Goal: Task Accomplishment & Management: Complete application form

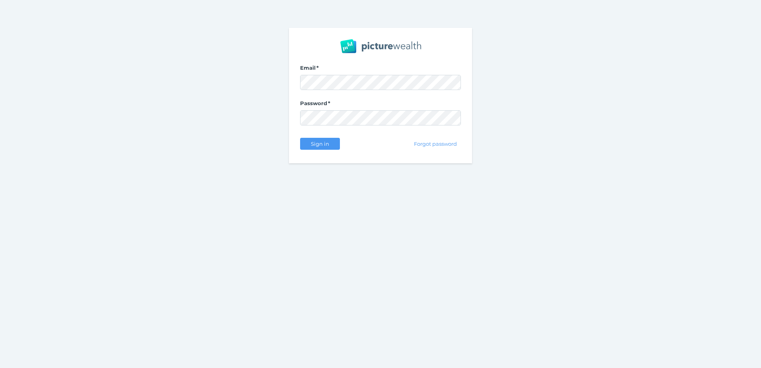
click at [0, 367] on com-1password-button at bounding box center [0, 368] width 0 height 0
select select "25"
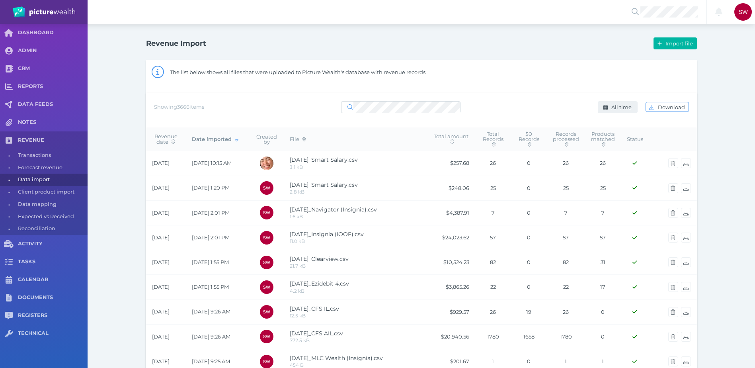
click at [615, 106] on span "All time" at bounding box center [622, 107] width 25 height 6
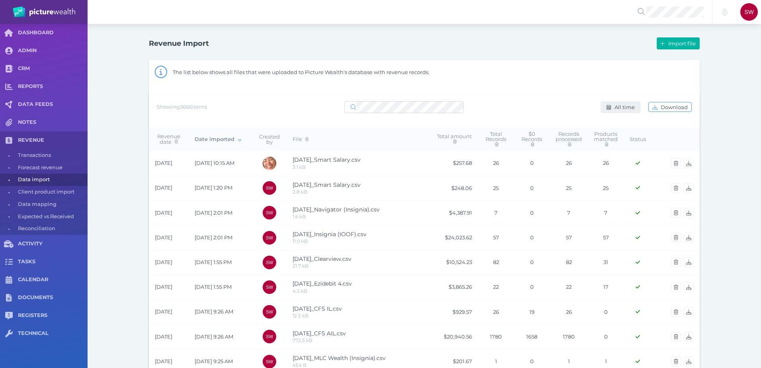
select select "ALL_TIME"
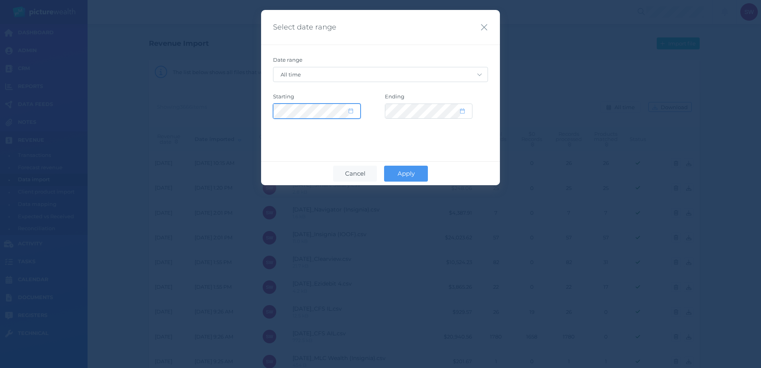
select select "2015"
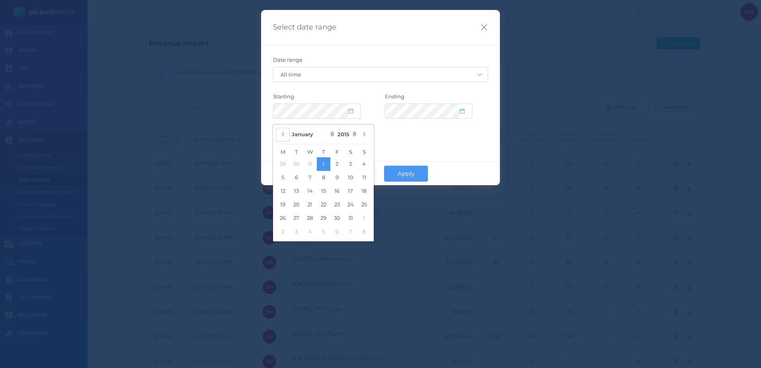
click at [282, 133] on icon "button" at bounding box center [282, 134] width 3 height 5
select select "CUSTOM"
select select "11"
select select "2014"
click at [287, 205] on button "22" at bounding box center [283, 205] width 14 height 14
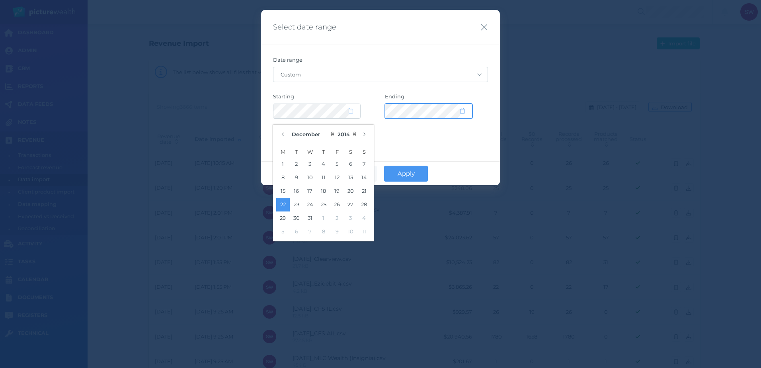
select select "2035"
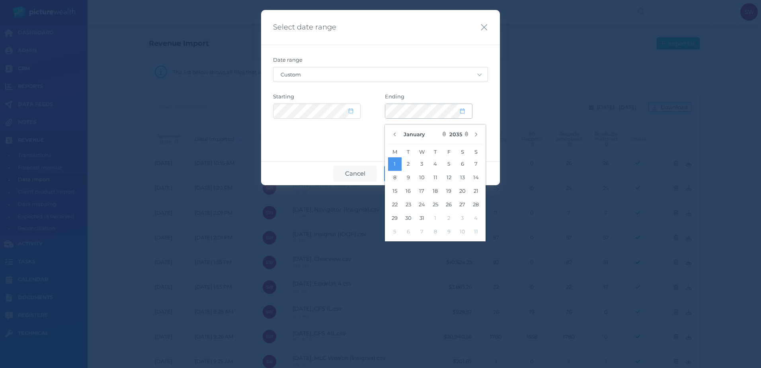
click at [466, 109] on span at bounding box center [466, 111] width 12 height 7
select select "11"
select select "2014"
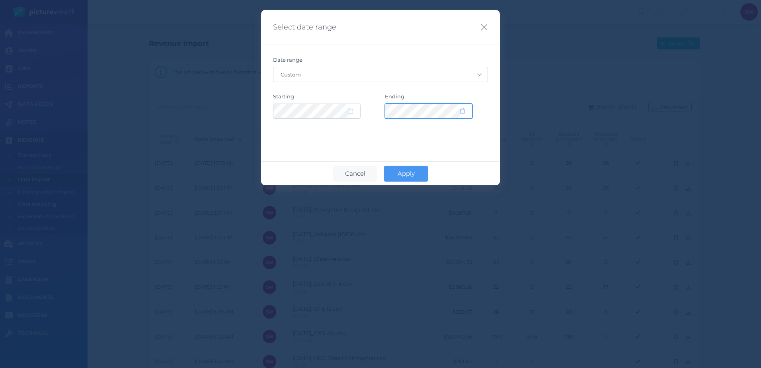
select select "2035"
click at [463, 111] on icon at bounding box center [462, 110] width 4 height 5
select select "11"
select select "2025"
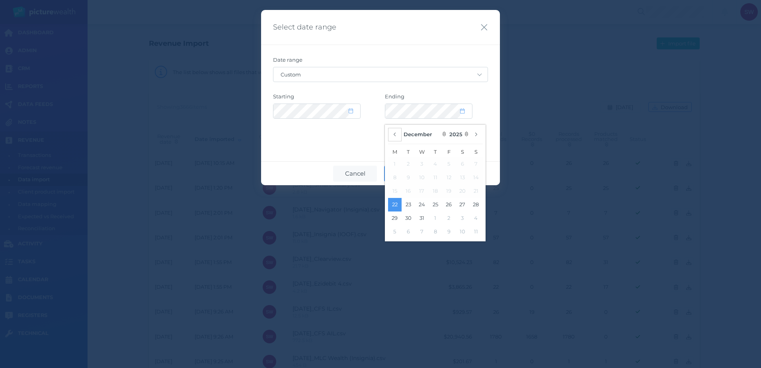
click at [399, 132] on button "button" at bounding box center [395, 135] width 14 height 14
select select "7"
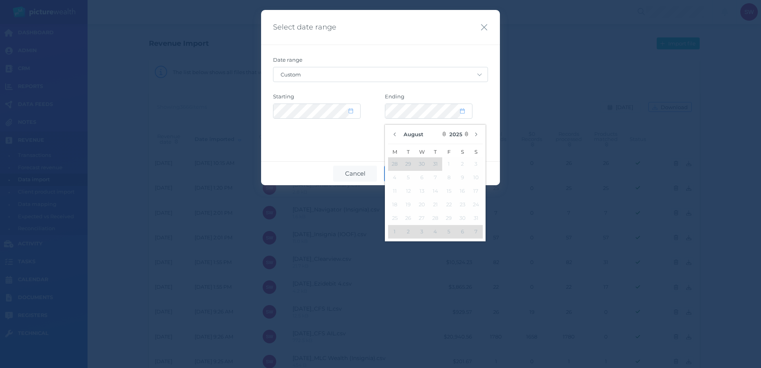
click at [334, 137] on div "Date range Custom [DATE] [DATE] Last 7 days Last 30 days Last 30 days + [DATE] …" at bounding box center [380, 93] width 239 height 97
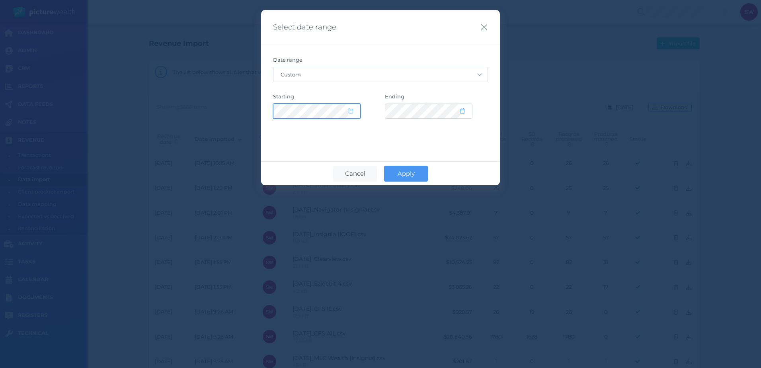
select select "11"
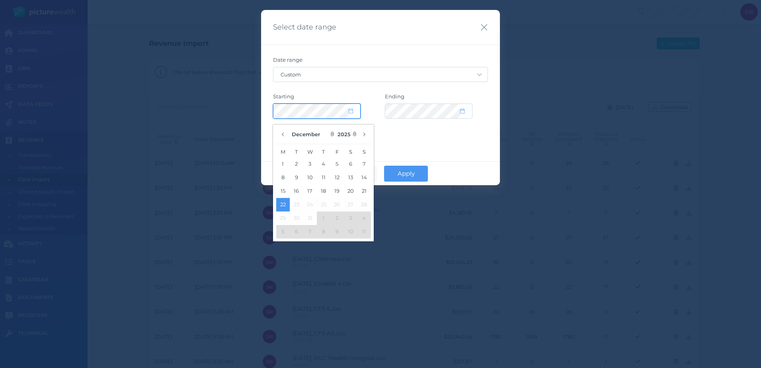
click at [271, 106] on div "Date range Custom [DATE] [DATE] Last 7 days Last 30 days Last 30 days + [DATE] …" at bounding box center [380, 93] width 239 height 97
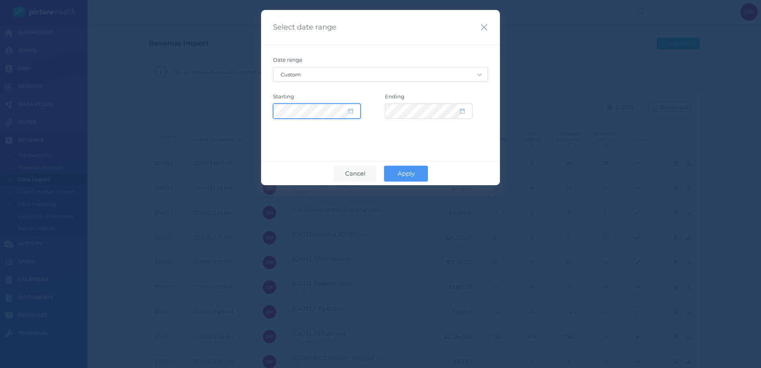
select select "11"
select select "2025"
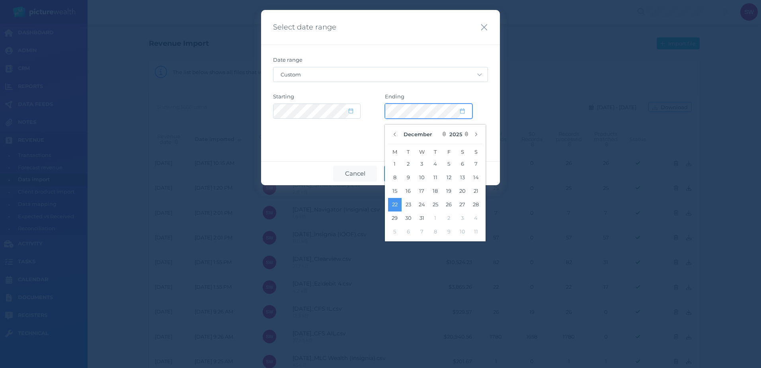
click at [366, 101] on div "Starting Ending" at bounding box center [380, 105] width 215 height 25
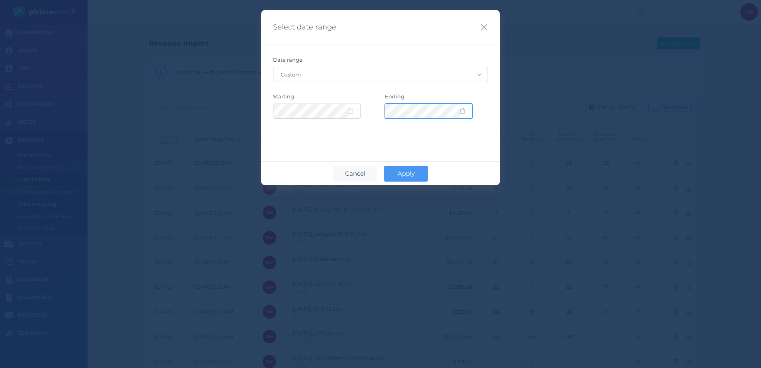
select select "11"
select select "2025"
click at [405, 165] on div "Cancel Apply" at bounding box center [380, 173] width 239 height 24
click at [402, 170] on span "Apply" at bounding box center [406, 173] width 25 height 8
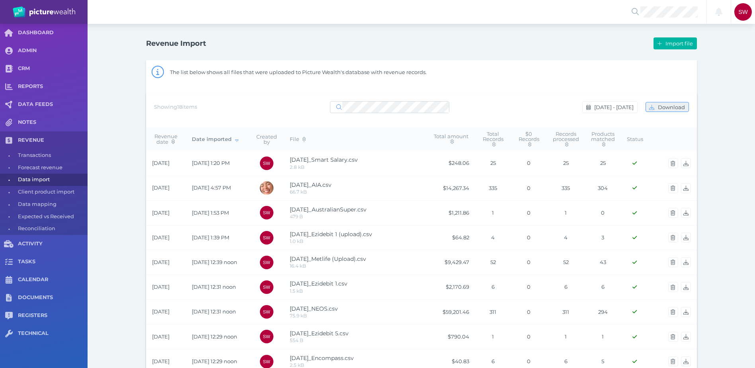
click at [667, 107] on span "Download" at bounding box center [672, 107] width 32 height 6
click at [135, 84] on div "Revenue Import Import file The list below shows all files that were uploaded to…" at bounding box center [421, 332] width 573 height 617
click at [627, 107] on span "[DATE] - [DATE]" at bounding box center [614, 107] width 45 height 6
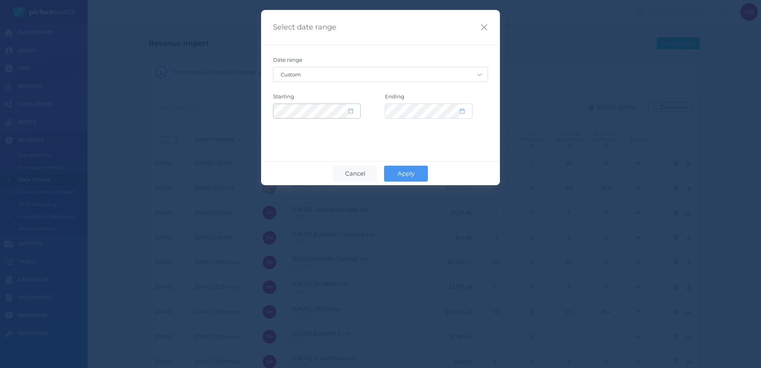
click at [355, 111] on span at bounding box center [355, 111] width 12 height 7
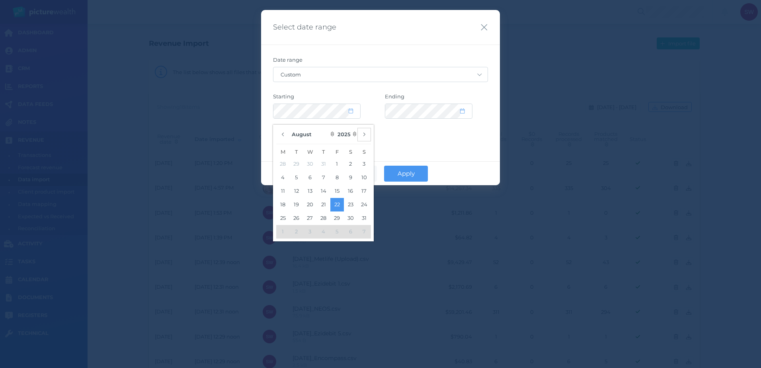
click at [364, 134] on icon "button" at bounding box center [363, 134] width 3 height 5
select select "8"
click at [428, 154] on div "Select date range Date range Custom [DATE] [DATE] Last 7 days Last 30 days Last…" at bounding box center [380, 97] width 239 height 175
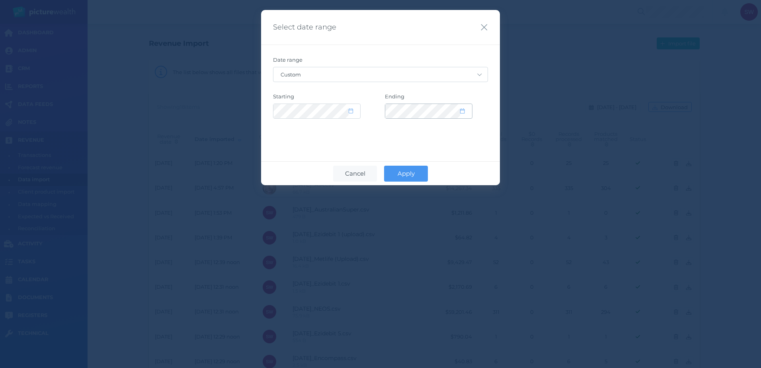
click at [461, 116] on div at bounding box center [428, 111] width 87 height 14
click at [464, 113] on span at bounding box center [466, 111] width 12 height 7
select select "7"
select select "2025"
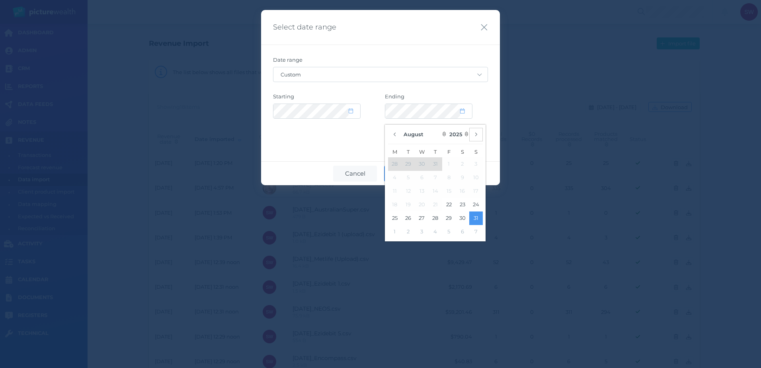
click at [474, 138] on button "button" at bounding box center [476, 135] width 14 height 14
select select "8"
click at [451, 165] on button "5" at bounding box center [449, 164] width 14 height 14
drag, startPoint x: 357, startPoint y: 130, endPoint x: 357, endPoint y: 119, distance: 11.1
click at [358, 130] on div "Date range Custom [DATE] [DATE] Last 7 days Last 30 days Last 30 days + [DATE] …" at bounding box center [380, 93] width 239 height 97
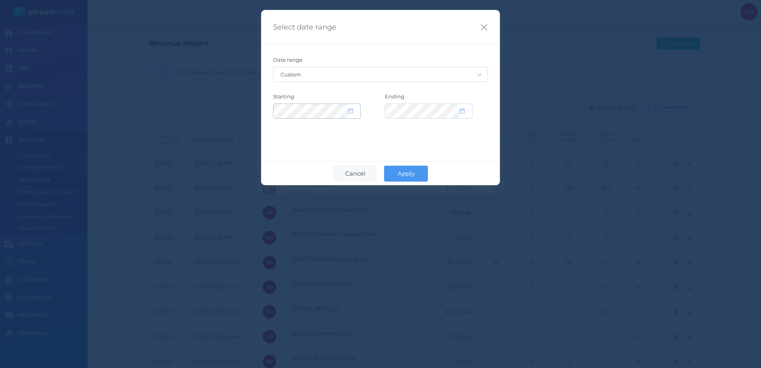
click at [354, 111] on span at bounding box center [355, 111] width 12 height 7
select select "7"
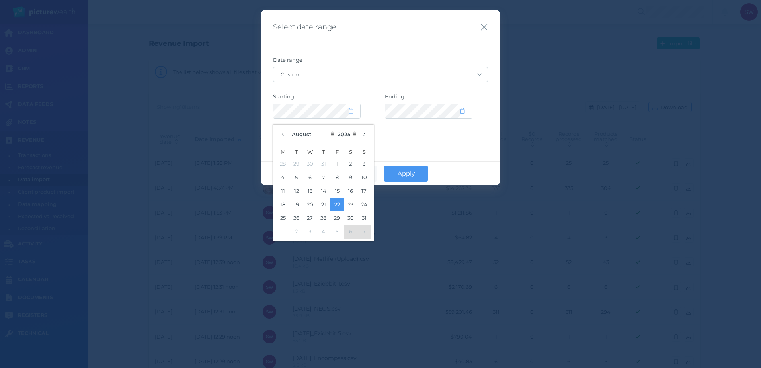
click at [374, 132] on div "Date range Custom [DATE] [DATE] Last 7 days Last 30 days Last 30 days + [DATE] …" at bounding box center [380, 93] width 239 height 97
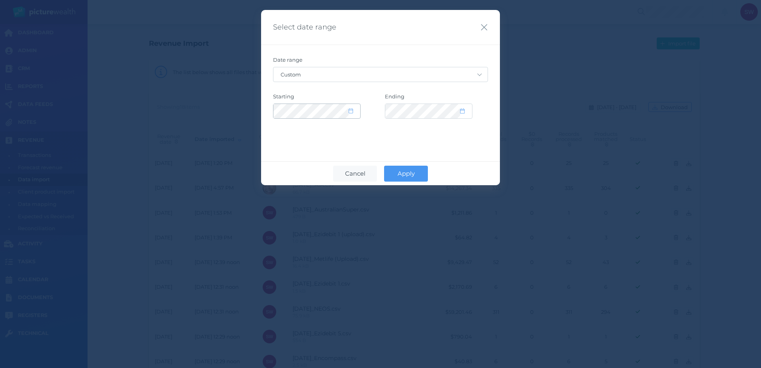
click at [355, 115] on div at bounding box center [316, 111] width 87 height 14
click at [350, 112] on icon at bounding box center [351, 110] width 4 height 5
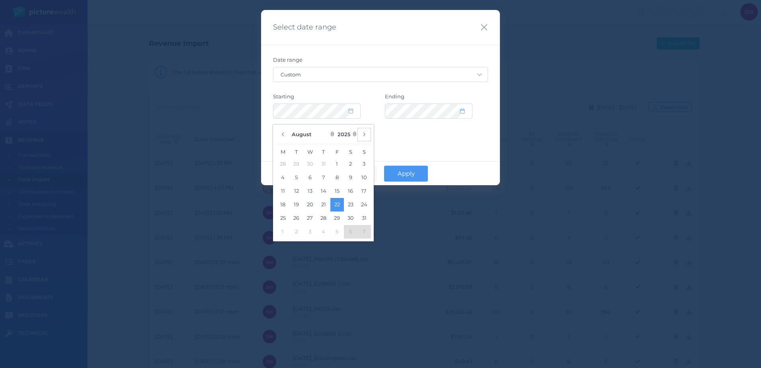
click at [366, 133] on button "button" at bounding box center [364, 135] width 14 height 14
select select "8"
click at [284, 164] on button "1" at bounding box center [283, 164] width 14 height 14
click at [397, 132] on div "Date range Custom [DATE] [DATE] Last 7 days Last 30 days Last 30 days + [DATE] …" at bounding box center [380, 93] width 239 height 97
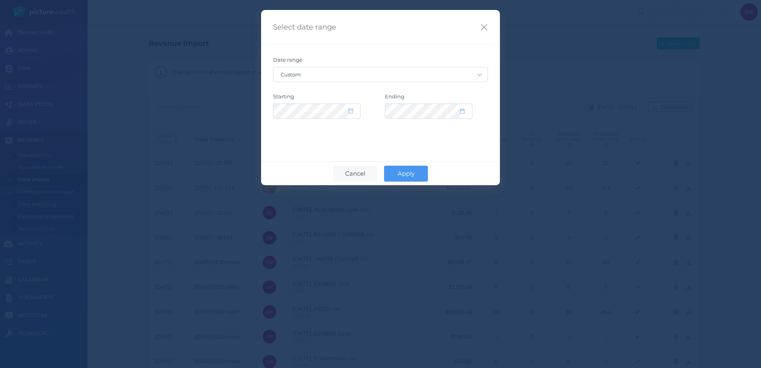
click at [421, 171] on button "Apply" at bounding box center [406, 174] width 44 height 16
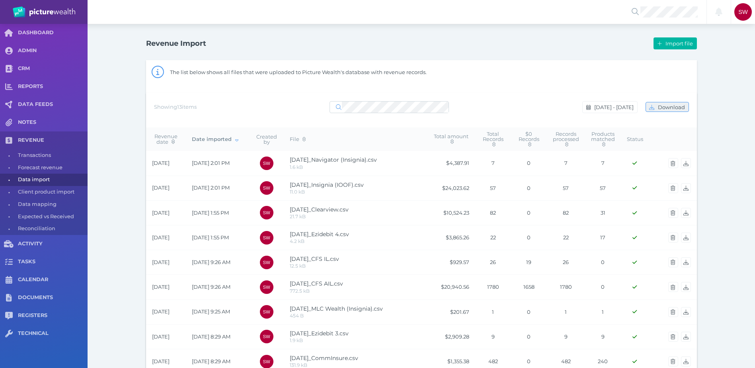
click at [670, 104] on span "Download" at bounding box center [672, 107] width 32 height 6
click at [739, 50] on div "Revenue Import Import file The list below shows all files that were uploaded to…" at bounding box center [421, 270] width 667 height 493
click at [666, 40] on button "Import file" at bounding box center [674, 43] width 43 height 12
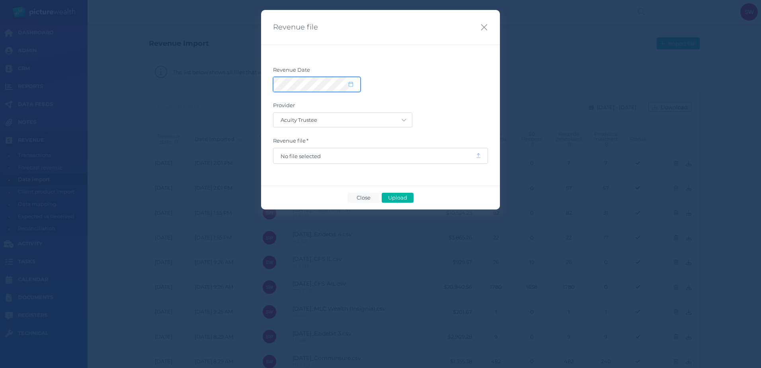
select select "8"
select select "2025"
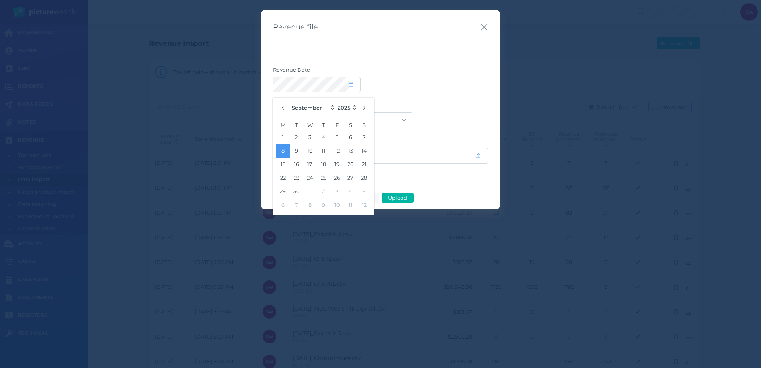
click at [323, 139] on button "4" at bounding box center [324, 138] width 14 height 14
click at [430, 75] on label "Revenue Date" at bounding box center [380, 71] width 215 height 10
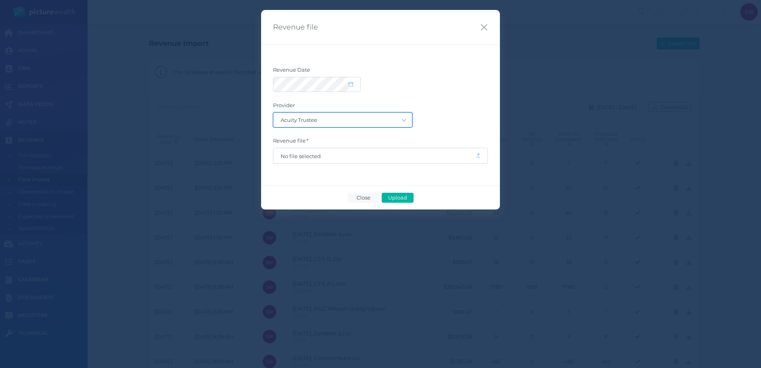
click at [394, 119] on select "Acuity Trustee AIA Australia AMG Super AMP ASGARD Asteron Life Australian Retir…" at bounding box center [342, 120] width 138 height 14
select select "128"
click at [273, 113] on select "Acuity Trustee AIA Australia AMG Super AMP ASGARD Asteron Life Australian Retir…" at bounding box center [342, 120] width 138 height 14
click at [318, 153] on span "No file selected" at bounding box center [375, 156] width 188 height 6
click at [399, 194] on button "Upload" at bounding box center [398, 198] width 32 height 10
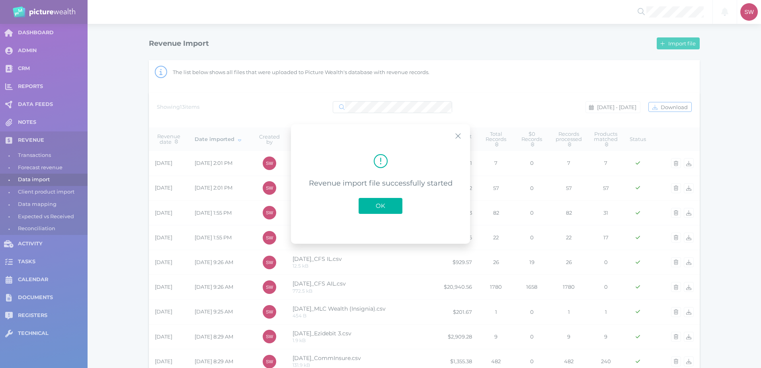
click at [396, 207] on button "OK" at bounding box center [380, 206] width 44 height 16
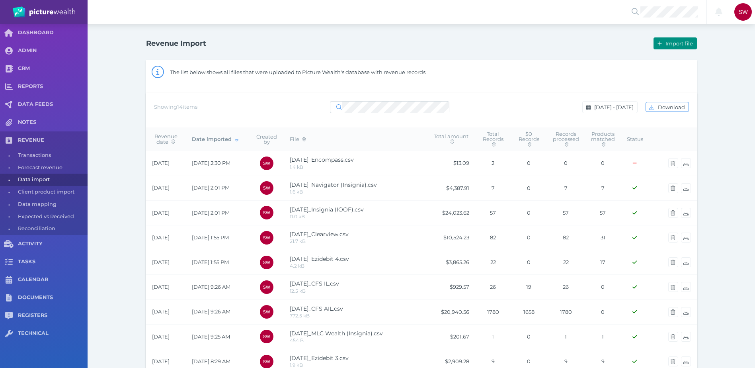
click at [670, 44] on span "Import file" at bounding box center [680, 43] width 33 height 6
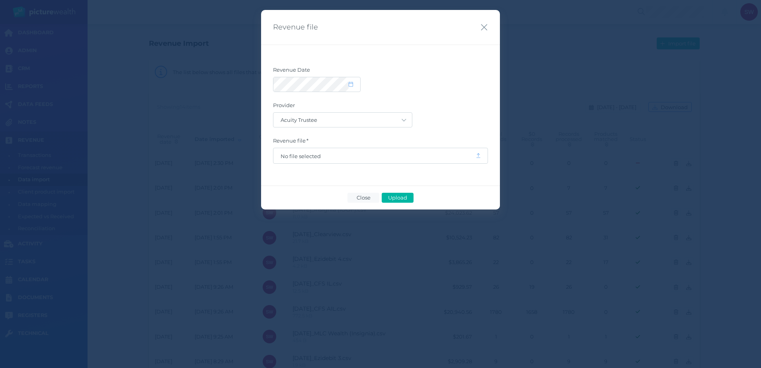
click at [362, 91] on div at bounding box center [380, 84] width 215 height 15
click at [357, 84] on span at bounding box center [355, 84] width 12 height 7
select select "8"
select select "2025"
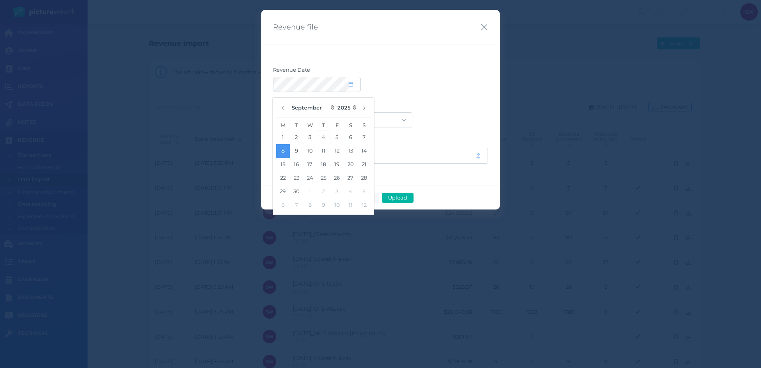
click at [321, 138] on button "4" at bounding box center [324, 138] width 14 height 14
click at [433, 107] on label "Provider" at bounding box center [380, 107] width 215 height 10
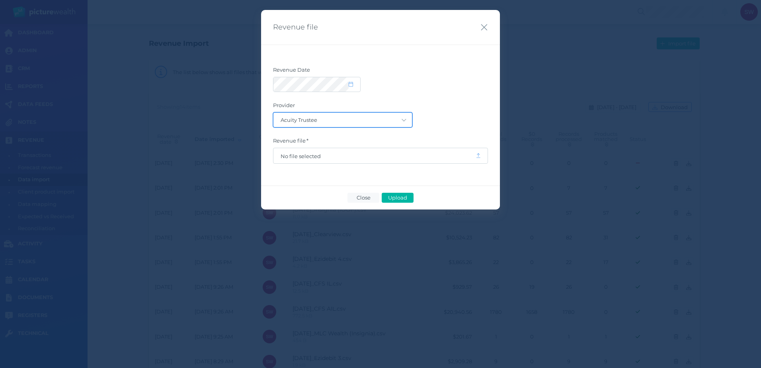
click at [374, 122] on select "Acuity Trustee AIA Australia AMG Super AMP ASGARD Asteron Life Australian Retir…" at bounding box center [342, 120] width 138 height 14
select select "68"
click at [273, 113] on select "Acuity Trustee AIA Australia AMG Super AMP ASGARD Asteron Life Australian Retir…" at bounding box center [342, 120] width 138 height 14
click at [342, 160] on span "No file selected" at bounding box center [374, 155] width 202 height 15
click at [303, 158] on span "No file selected" at bounding box center [375, 156] width 188 height 6
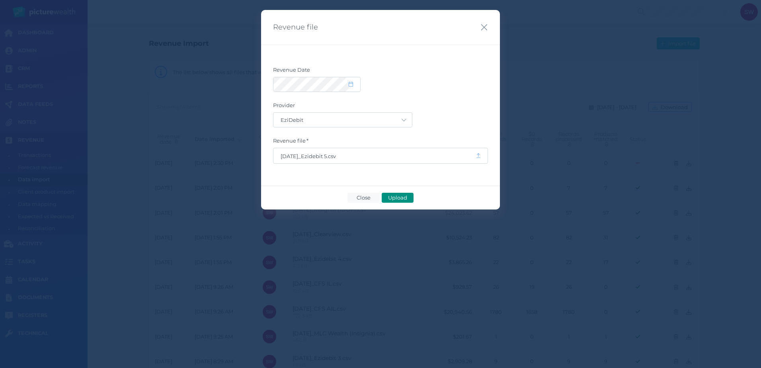
click at [384, 197] on span "Upload" at bounding box center [397, 197] width 26 height 6
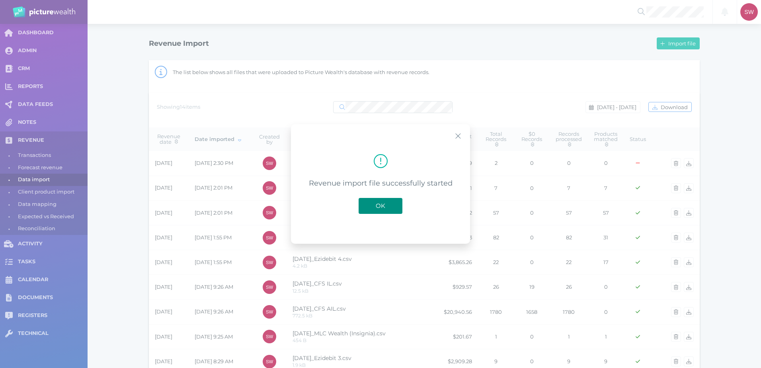
click at [393, 210] on button "OK" at bounding box center [380, 206] width 44 height 16
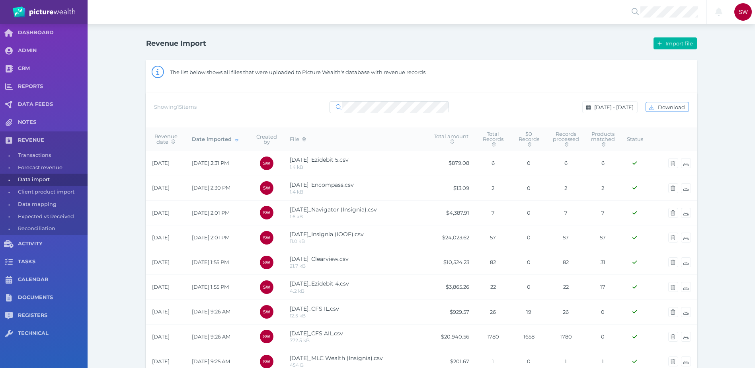
click at [679, 37] on div "Import file" at bounding box center [558, 43] width 275 height 17
click at [679, 42] on span "Import file" at bounding box center [680, 43] width 33 height 6
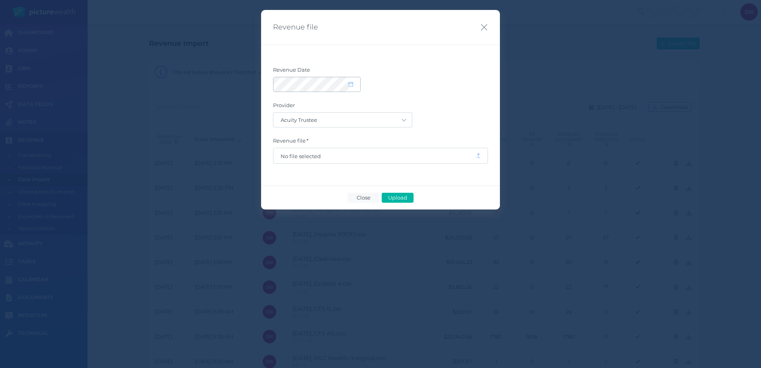
click at [349, 84] on icon at bounding box center [351, 84] width 4 height 5
select select "8"
select select "2025"
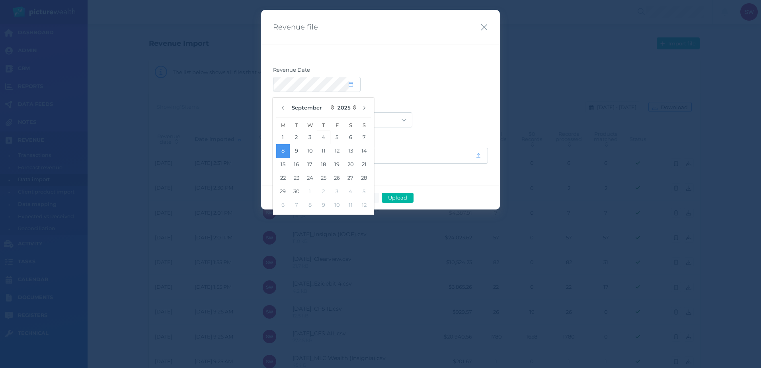
click at [325, 136] on button "4" at bounding box center [324, 138] width 14 height 14
click at [421, 90] on div at bounding box center [380, 84] width 215 height 15
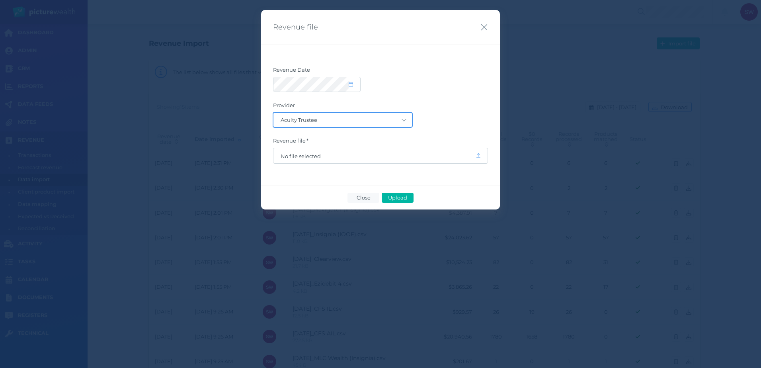
click at [397, 119] on select "Acuity Trustee AIA Australia AMG Super AMP ASGARD Asteron Life Australian Retir…" at bounding box center [342, 120] width 138 height 14
select select "77"
click at [273, 113] on select "Acuity Trustee AIA Australia AMG Super AMP ASGARD Asteron Life Australian Retir…" at bounding box center [342, 120] width 138 height 14
click at [381, 160] on span "No file selected" at bounding box center [374, 155] width 202 height 15
click at [381, 158] on span "No file selected" at bounding box center [375, 156] width 188 height 6
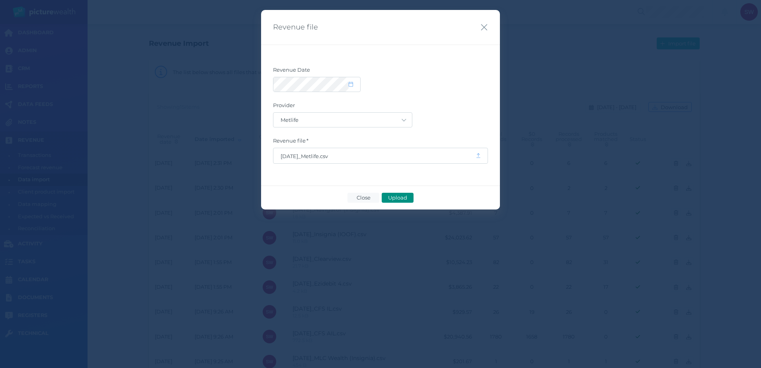
click at [407, 195] on span "Upload" at bounding box center [397, 197] width 26 height 6
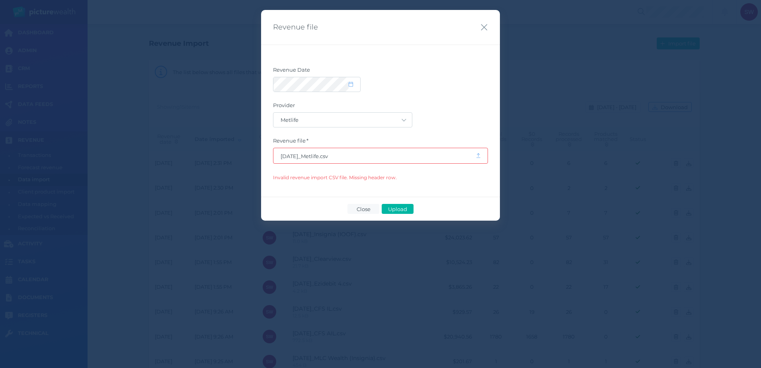
click at [386, 154] on span "[DATE]_Metlife.csv" at bounding box center [375, 156] width 188 height 6
drag, startPoint x: 364, startPoint y: 212, endPoint x: 366, endPoint y: 207, distance: 4.9
click at [366, 208] on button "Close" at bounding box center [363, 209] width 32 height 10
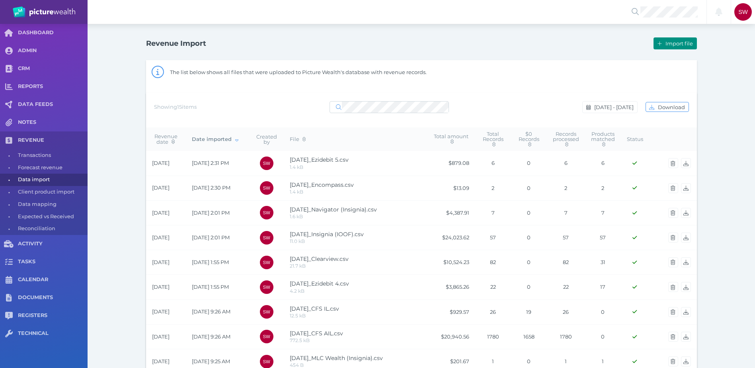
click at [668, 40] on span "Import file" at bounding box center [680, 43] width 33 height 6
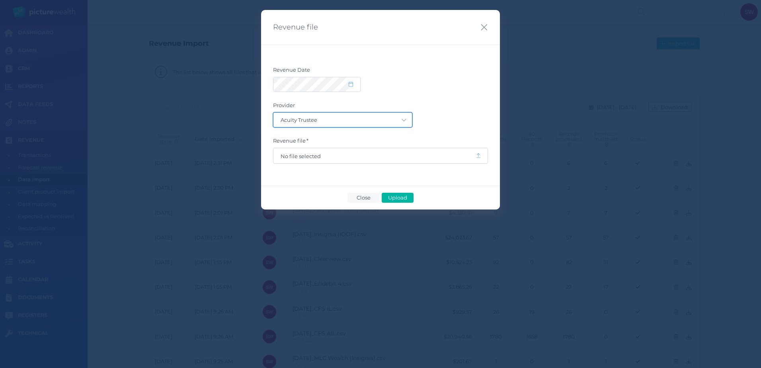
click at [382, 123] on select "Acuity Trustee AIA Australia AMG Super AMP ASGARD Asteron Life Australian Retir…" at bounding box center [342, 120] width 138 height 14
select select "77"
click at [273, 113] on select "Acuity Trustee AIA Australia AMG Super AMP ASGARD Asteron Life Australian Retir…" at bounding box center [342, 120] width 138 height 14
click at [354, 85] on span at bounding box center [355, 84] width 12 height 7
select select "8"
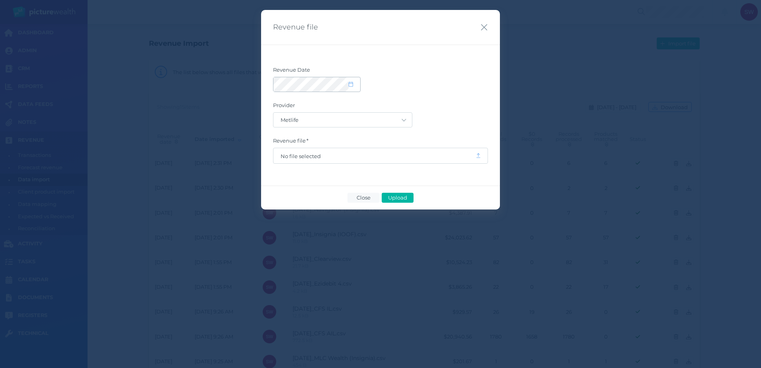
select select "2025"
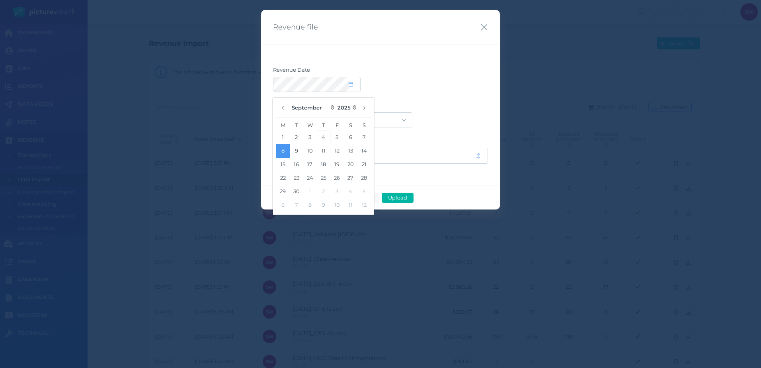
click at [322, 141] on button "4" at bounding box center [324, 138] width 14 height 14
click at [473, 114] on div "Acuity Trustee AIA Australia AMG Super AMP ASGARD Asteron Life Australian Retir…" at bounding box center [380, 119] width 215 height 15
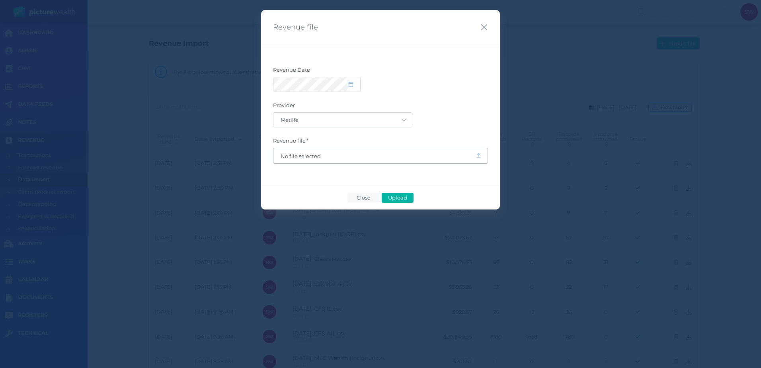
click at [411, 158] on span "No file selected" at bounding box center [375, 156] width 188 height 6
click at [401, 197] on span "Upload" at bounding box center [397, 197] width 26 height 6
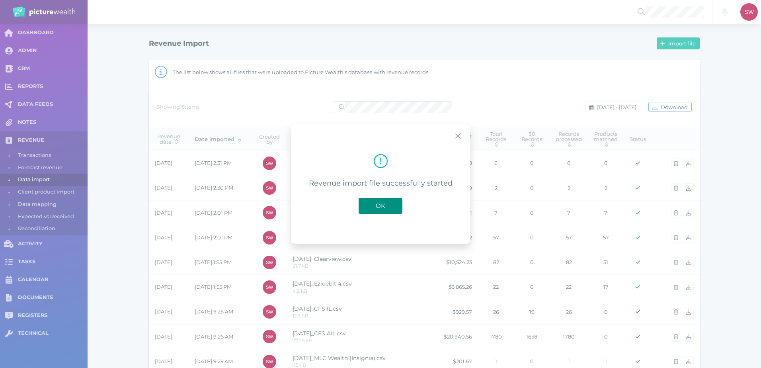
click at [382, 203] on span "OK" at bounding box center [381, 206] width 18 height 8
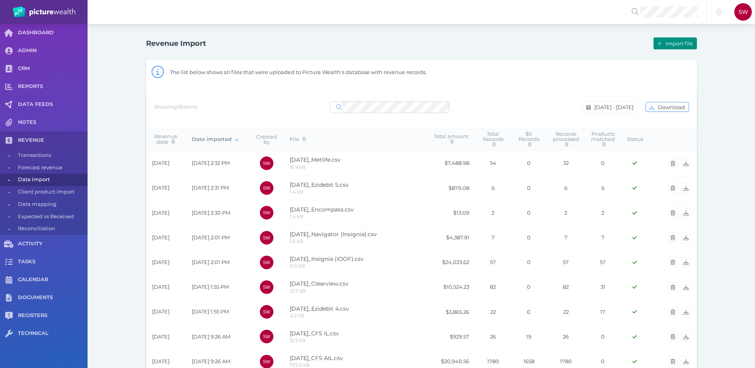
click at [669, 47] on button "Import file" at bounding box center [674, 43] width 43 height 12
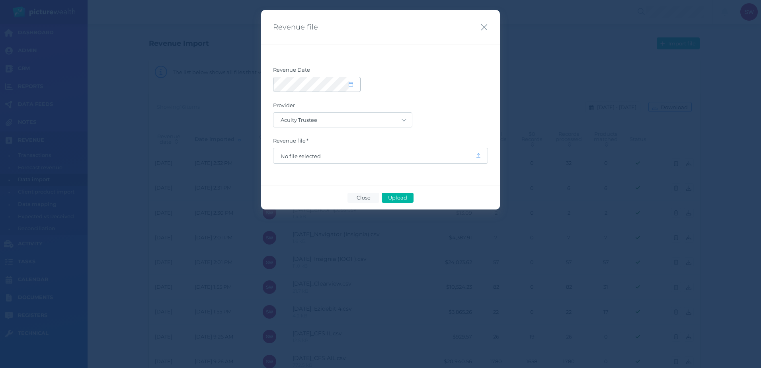
click at [349, 82] on icon at bounding box center [351, 84] width 4 height 5
select select "8"
select select "2025"
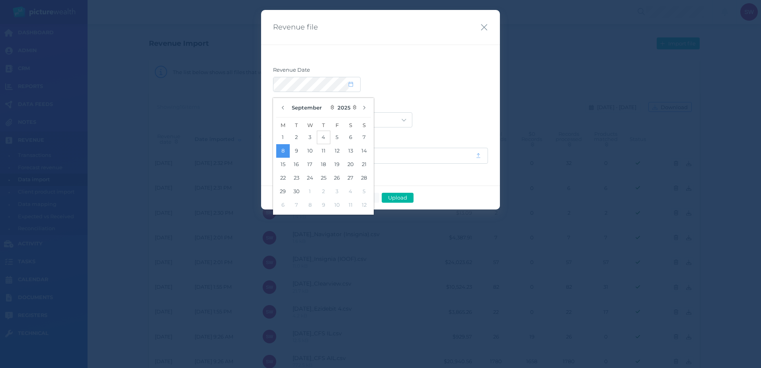
click at [318, 137] on button "4" at bounding box center [324, 138] width 14 height 14
click at [449, 95] on form "Revenue Date Provider Acuity Trustee AIA Australia AMG Super AMP ASGARD Asteron…" at bounding box center [380, 114] width 215 height 97
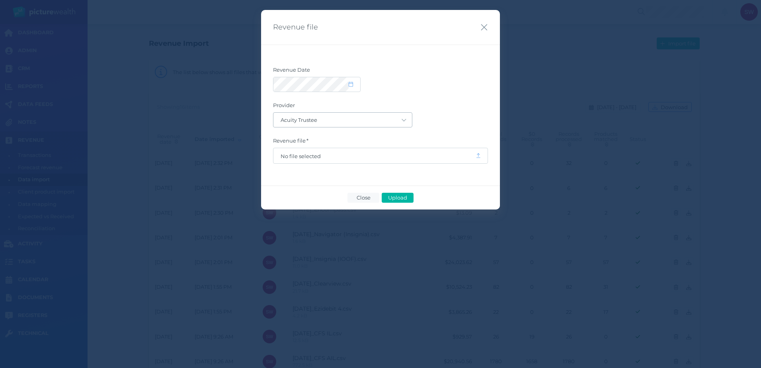
click at [397, 112] on span "Acuity Trustee AIA Australia AMG Super AMP ASGARD Asteron Life Australian Retir…" at bounding box center [342, 119] width 139 height 15
click at [387, 119] on select "Acuity Trustee AIA Australia AMG Super AMP ASGARD Asteron Life Australian Retir…" at bounding box center [342, 120] width 138 height 14
select select "80"
click at [273, 113] on select "Acuity Trustee AIA Australia AMG Super AMP ASGARD Asteron Life Australian Retir…" at bounding box center [342, 120] width 138 height 14
click at [356, 160] on span "No file selected" at bounding box center [374, 155] width 202 height 15
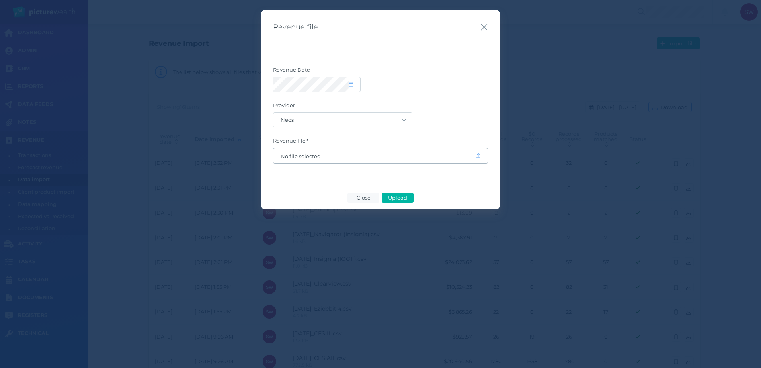
click at [341, 154] on span "No file selected" at bounding box center [375, 156] width 188 height 6
click at [393, 197] on span "Upload" at bounding box center [397, 197] width 26 height 6
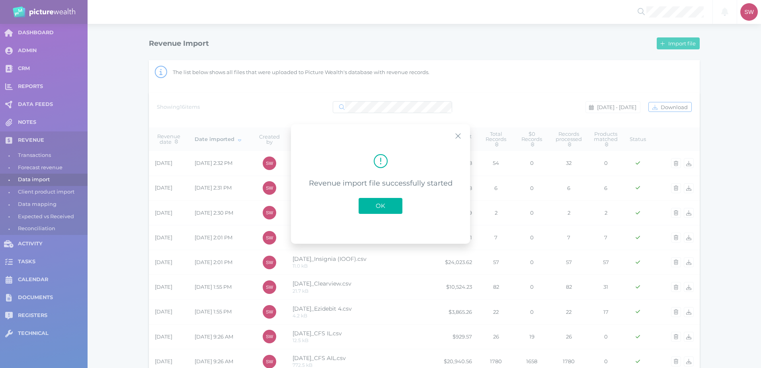
drag, startPoint x: 385, startPoint y: 209, endPoint x: 383, endPoint y: 205, distance: 4.8
click at [385, 206] on span "OK" at bounding box center [381, 206] width 18 height 8
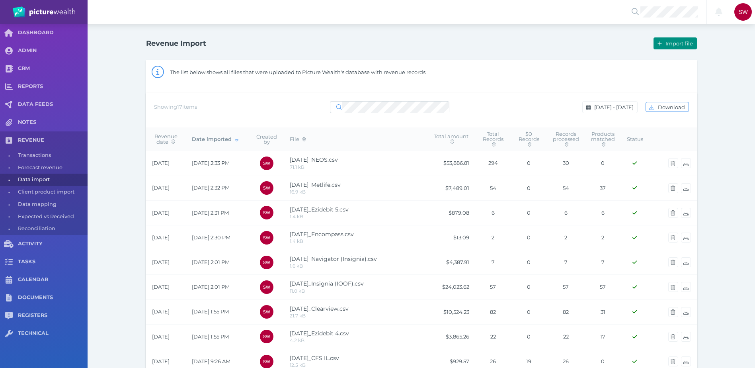
click at [683, 42] on span "Import file" at bounding box center [680, 43] width 33 height 6
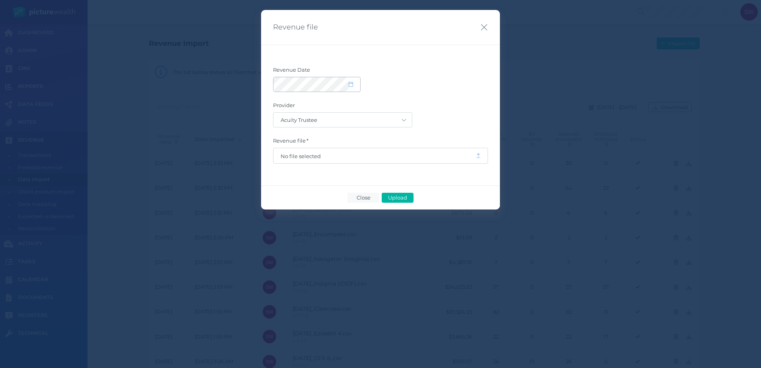
click at [351, 83] on icon at bounding box center [351, 84] width 4 height 5
select select "8"
select select "2025"
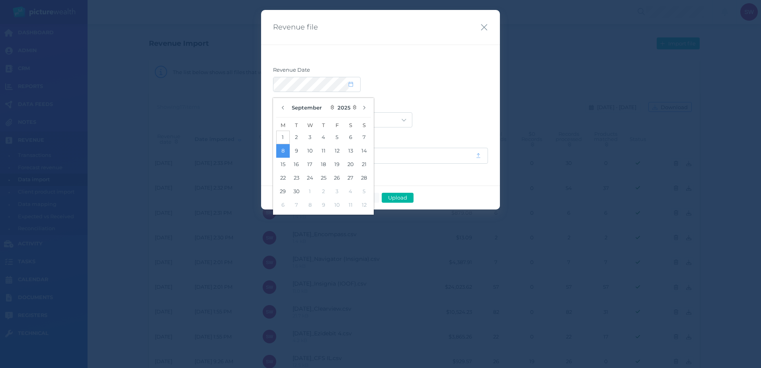
click at [282, 132] on button "1" at bounding box center [283, 138] width 14 height 14
click at [476, 91] on div at bounding box center [380, 84] width 215 height 15
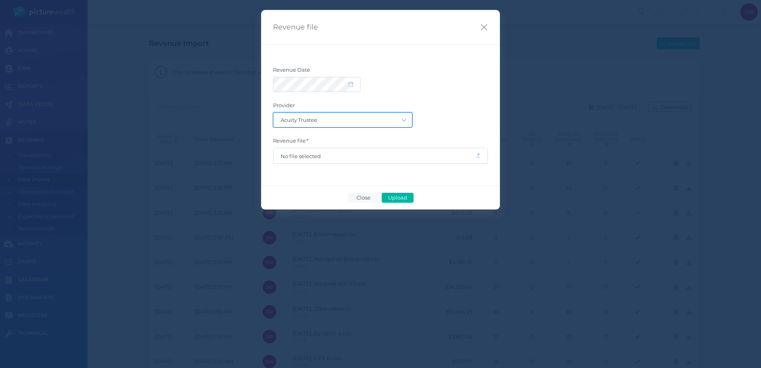
click at [349, 120] on select "Acuity Trustee AIA Australia AMG Super AMP ASGARD Asteron Life Australian Retir…" at bounding box center [342, 120] width 138 height 14
select select "104"
click at [273, 113] on select "Acuity Trustee AIA Australia AMG Super AMP ASGARD Asteron Life Australian Retir…" at bounding box center [342, 120] width 138 height 14
click at [321, 156] on span "No file selected" at bounding box center [375, 156] width 188 height 6
click at [411, 197] on button "Upload" at bounding box center [398, 198] width 32 height 10
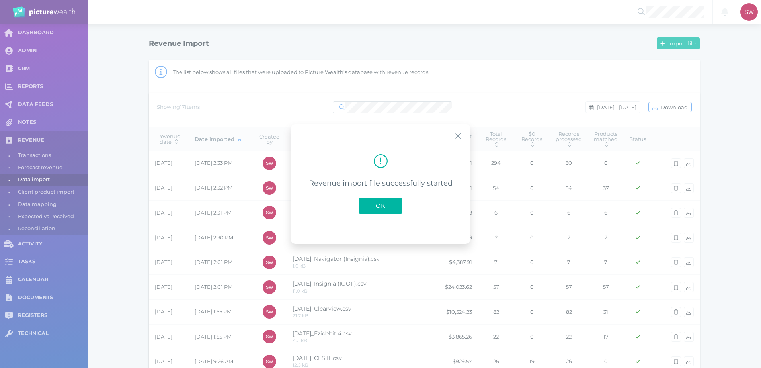
click at [373, 207] on span "OK" at bounding box center [381, 206] width 18 height 8
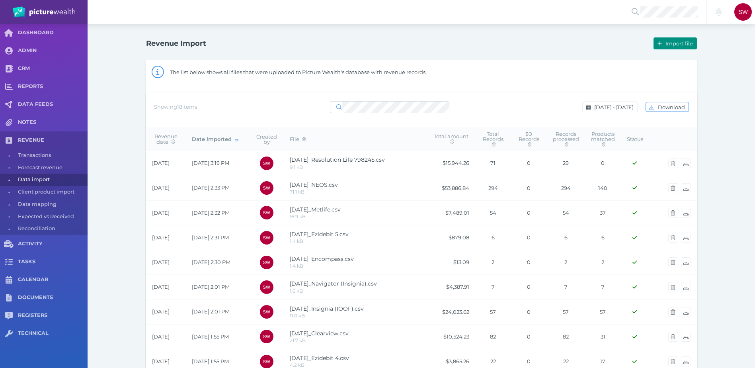
click at [672, 41] on span "Import file" at bounding box center [680, 43] width 33 height 6
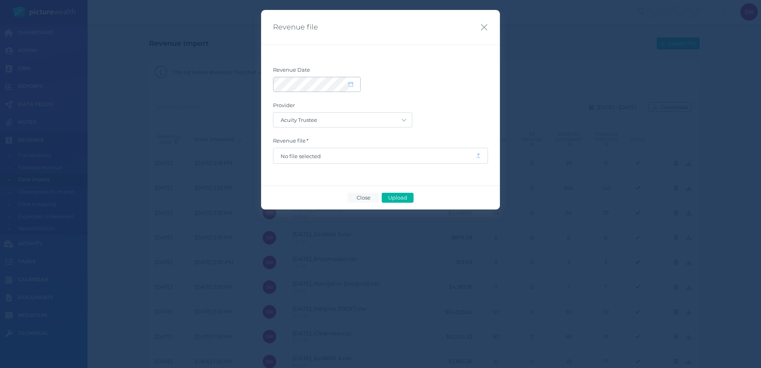
click at [350, 84] on icon at bounding box center [351, 84] width 4 height 5
select select "8"
select select "2025"
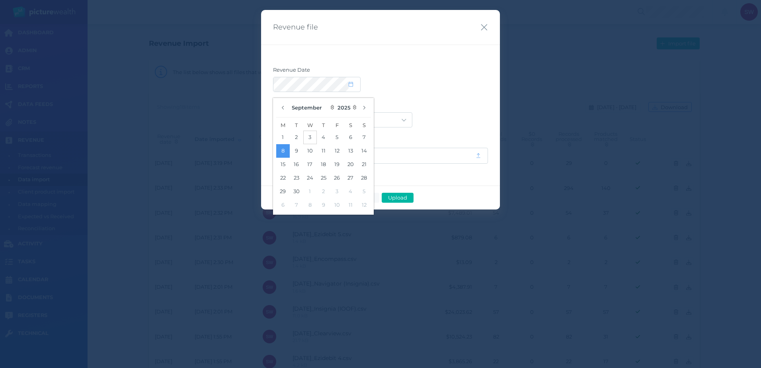
click at [311, 140] on button "3" at bounding box center [310, 138] width 14 height 14
click at [510, 68] on div "Revenue file Revenue Date Provider Acuity Trustee AIA [GEOGRAPHIC_DATA] AMG Sup…" at bounding box center [380, 184] width 761 height 368
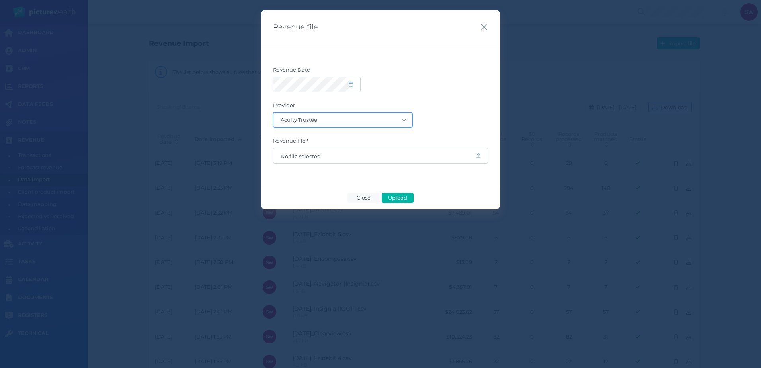
click at [390, 120] on select "Acuity Trustee AIA Australia AMG Super AMP ASGARD Asteron Life Australian Retir…" at bounding box center [342, 120] width 138 height 14
select select "18"
click at [273, 113] on select "Acuity Trustee AIA Australia AMG Super AMP ASGARD Asteron Life Australian Retir…" at bounding box center [342, 120] width 138 height 14
click at [443, 158] on span "No file selected" at bounding box center [375, 156] width 188 height 6
click at [393, 195] on span "Upload" at bounding box center [397, 197] width 26 height 6
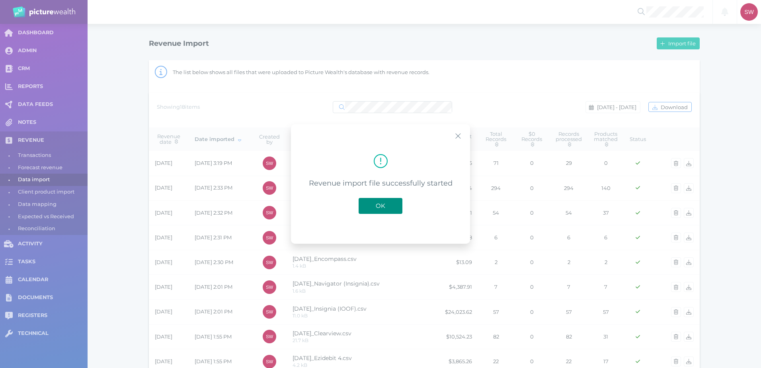
click at [380, 201] on button "OK" at bounding box center [380, 206] width 44 height 16
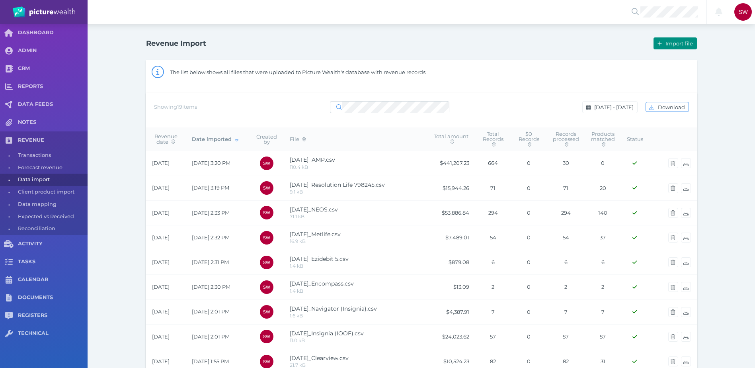
click at [682, 39] on button "Import file" at bounding box center [674, 43] width 43 height 12
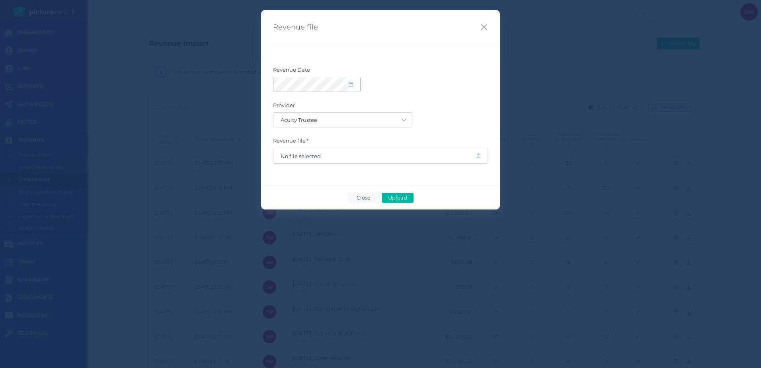
click at [351, 84] on icon at bounding box center [351, 84] width 4 height 5
select select "8"
select select "2025"
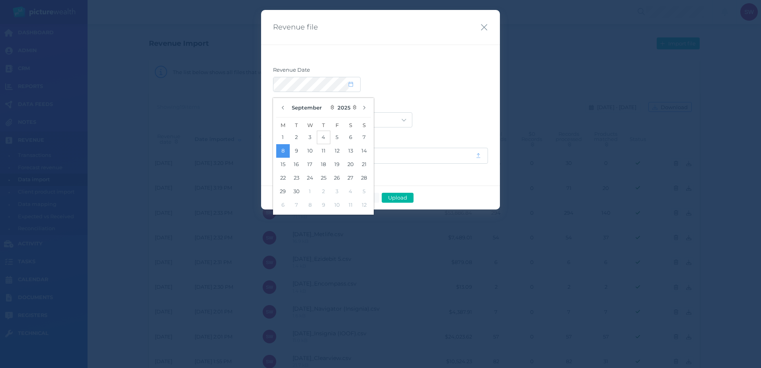
click at [325, 138] on button "4" at bounding box center [324, 138] width 14 height 14
click at [486, 102] on label "Provider" at bounding box center [380, 107] width 215 height 10
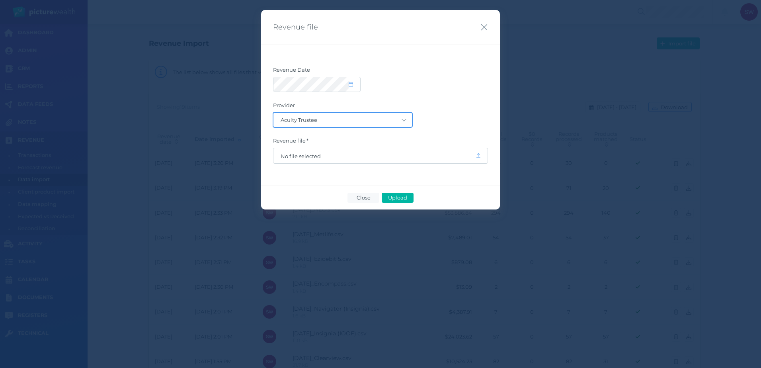
click at [393, 120] on select "Acuity Trustee AIA Australia AMG Super AMP ASGARD Asteron Life Australian Retir…" at bounding box center [342, 120] width 138 height 14
select select "5"
click at [273, 113] on select "Acuity Trustee AIA Australia AMG Super AMP ASGARD Asteron Life Australian Retir…" at bounding box center [342, 120] width 138 height 14
click at [382, 154] on span "No file selected" at bounding box center [375, 156] width 188 height 6
click at [392, 197] on span "Upload" at bounding box center [397, 197] width 26 height 6
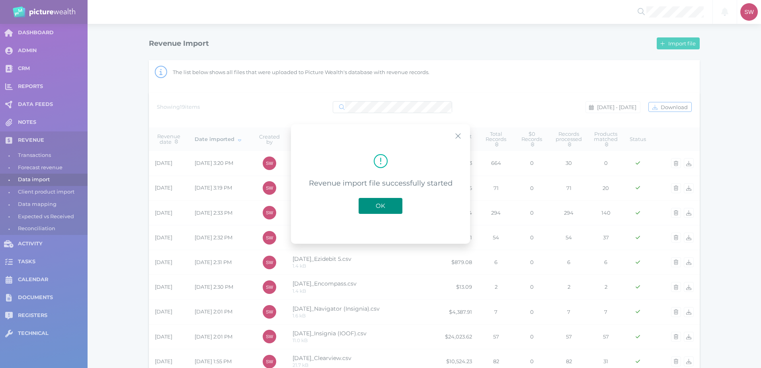
click at [385, 205] on span "OK" at bounding box center [381, 206] width 18 height 8
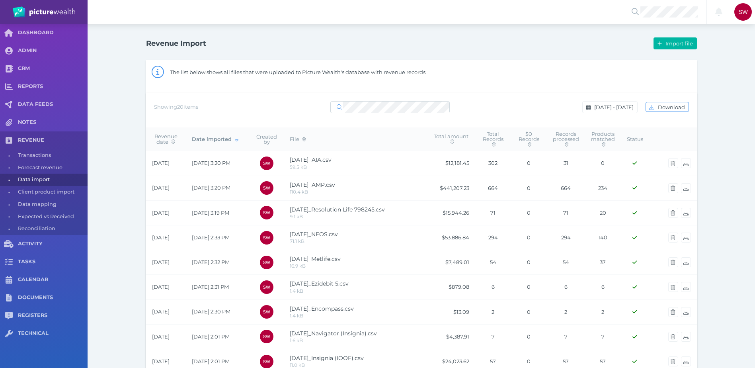
click at [339, 44] on div "Revenue Import" at bounding box center [283, 43] width 275 height 11
